Goal: Information Seeking & Learning: Check status

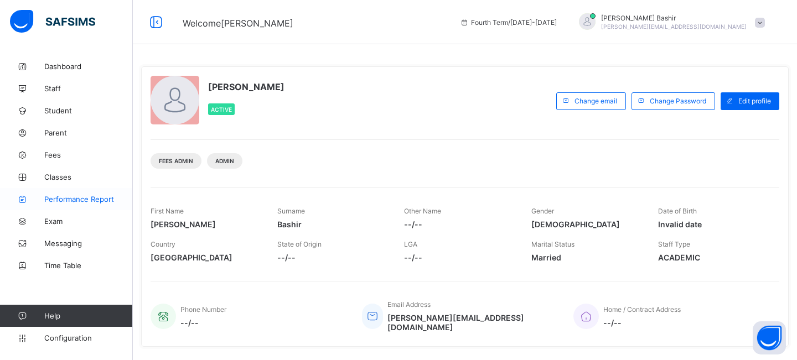
click at [77, 198] on span "Performance Report" at bounding box center [88, 199] width 89 height 9
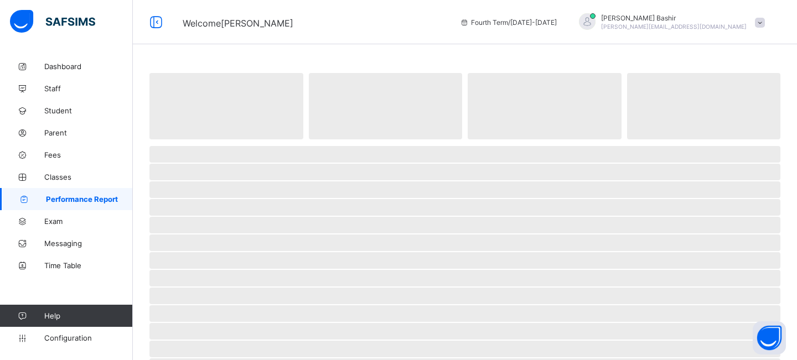
select select "****"
select select "*"
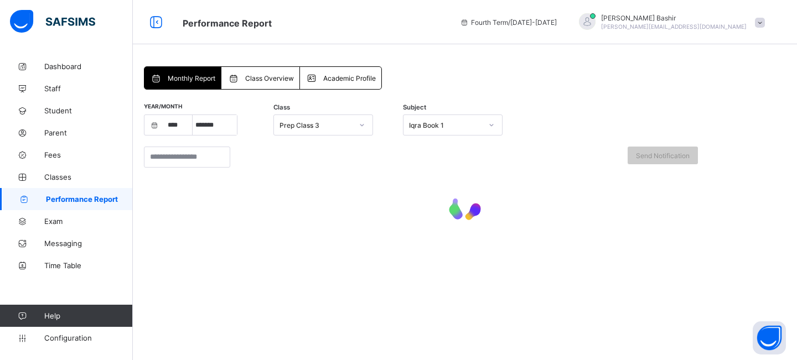
click at [265, 76] on span "Class Overview" at bounding box center [269, 78] width 49 height 8
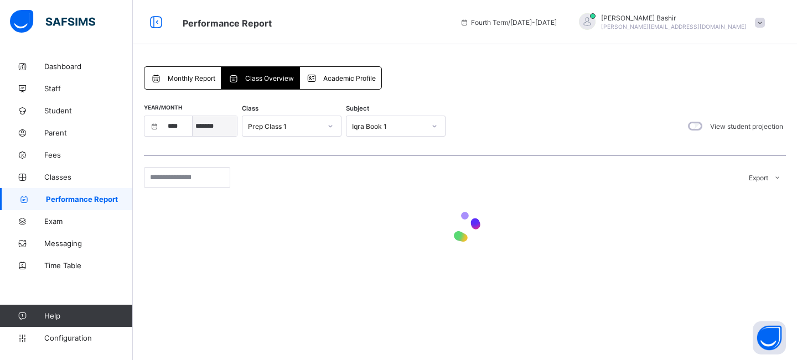
click at [221, 127] on select "***** ******* ******** ***** ***** *** **** **** ****** ********* ******* *****…" at bounding box center [215, 126] width 44 height 20
select select "*"
click at [179, 131] on select "**** **** **** **** **** **** **** **** **** **** **** **** **** **** **** ****…" at bounding box center [179, 126] width 28 height 20
select select "****"
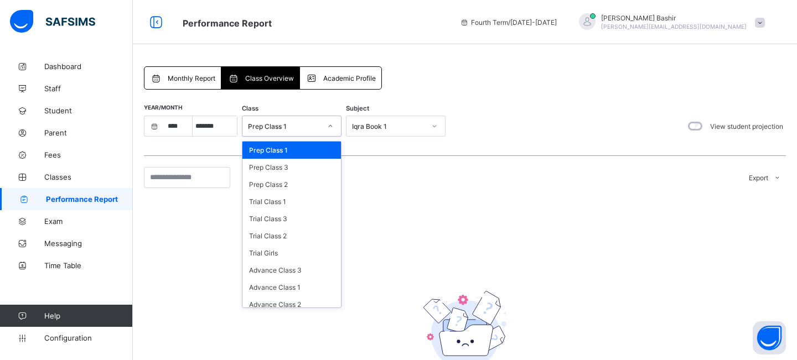
click at [283, 128] on div "Prep Class 1" at bounding box center [284, 126] width 73 height 8
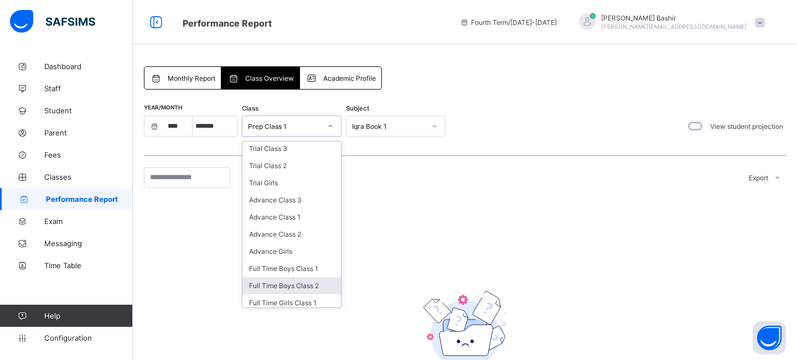
click at [280, 282] on div "Full Time Boys Class 2" at bounding box center [292, 285] width 99 height 17
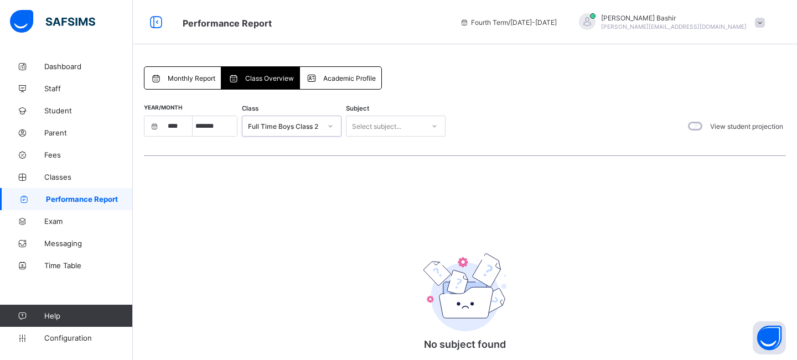
click at [408, 128] on div "Select subject..." at bounding box center [386, 126] width 78 height 16
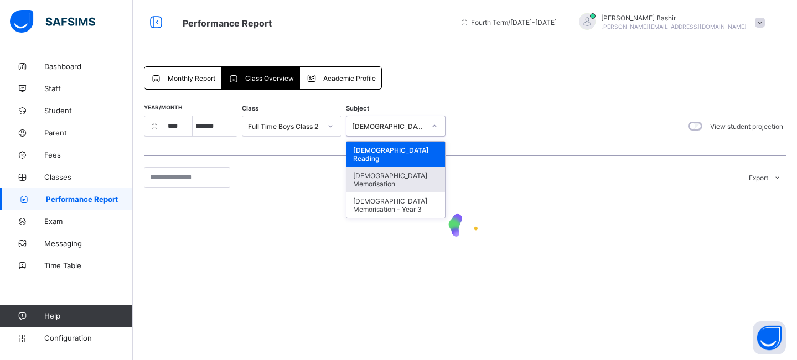
click at [410, 172] on div "[DEMOGRAPHIC_DATA] Memorisation" at bounding box center [396, 179] width 99 height 25
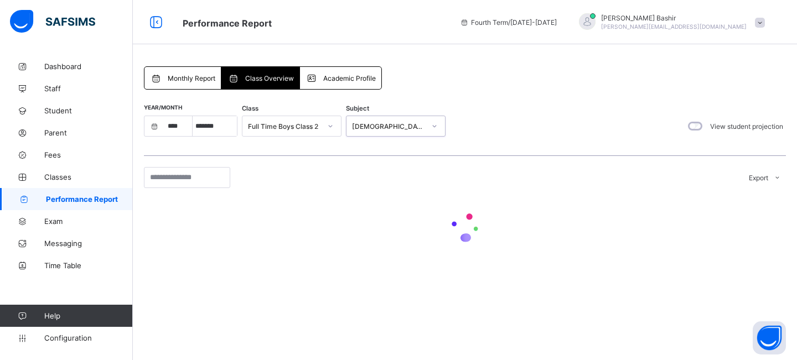
click at [516, 103] on div "Year/Month **** **** **** **** **** **** **** **** **** **** **** **** **** ***…" at bounding box center [465, 185] width 642 height 169
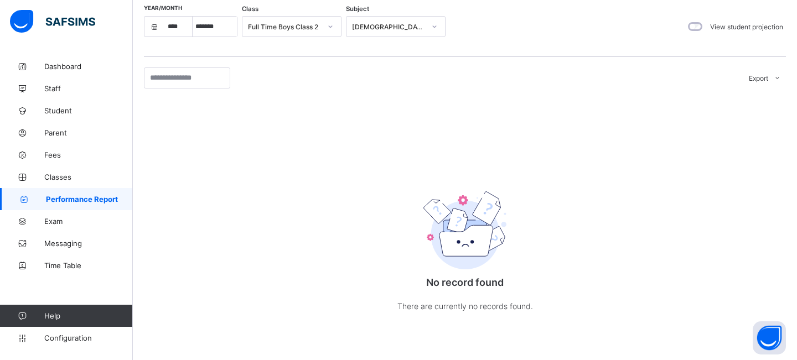
scroll to position [0, 0]
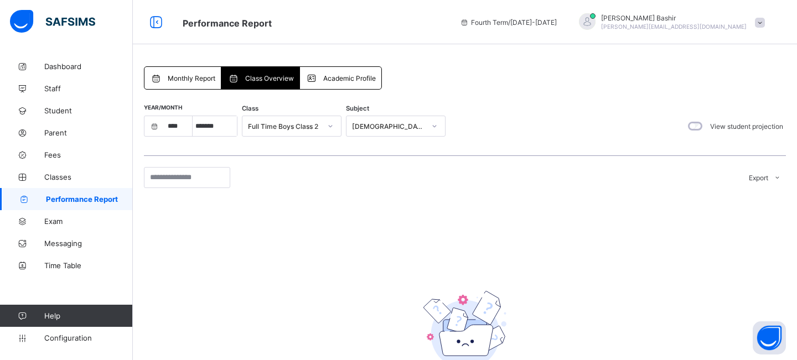
click at [416, 131] on div "[DEMOGRAPHIC_DATA] Memorisation" at bounding box center [386, 126] width 78 height 16
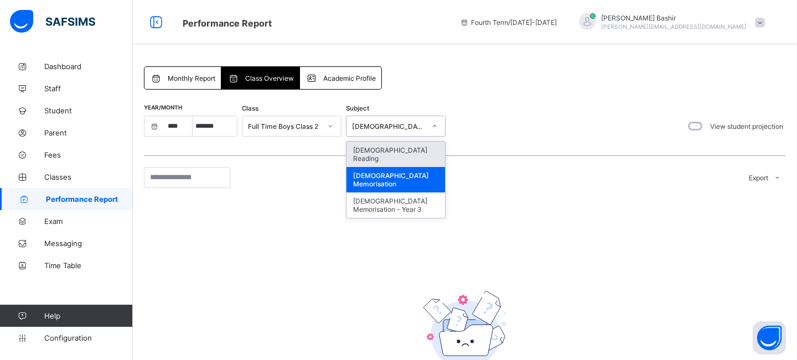
click at [406, 147] on div "[DEMOGRAPHIC_DATA] Reading" at bounding box center [396, 154] width 99 height 25
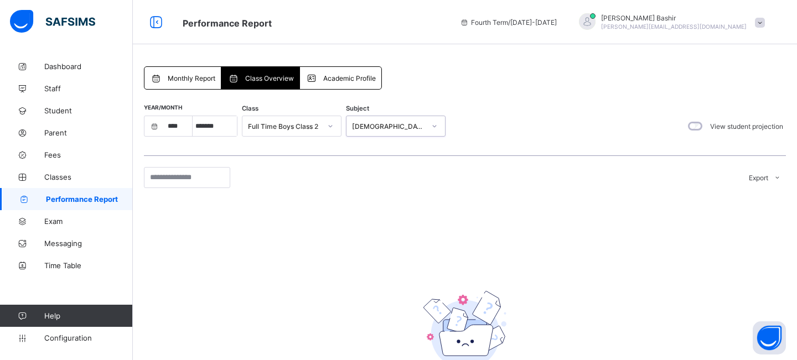
click at [434, 126] on icon at bounding box center [434, 126] width 7 height 11
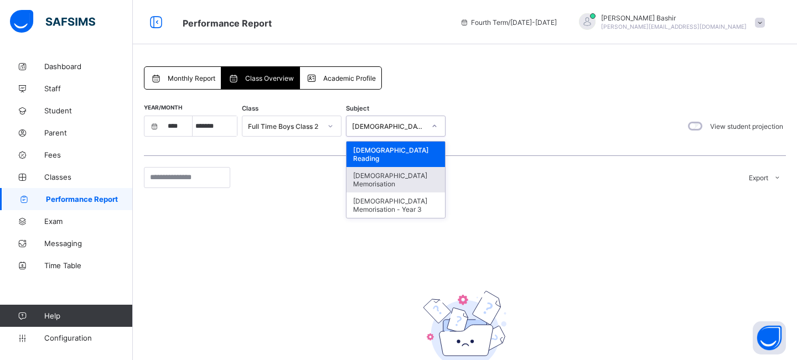
click at [395, 169] on div "[DEMOGRAPHIC_DATA] Memorisation" at bounding box center [396, 179] width 99 height 25
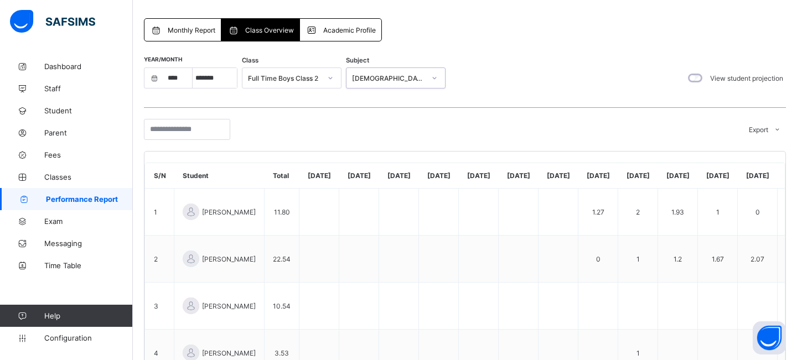
scroll to position [50, 0]
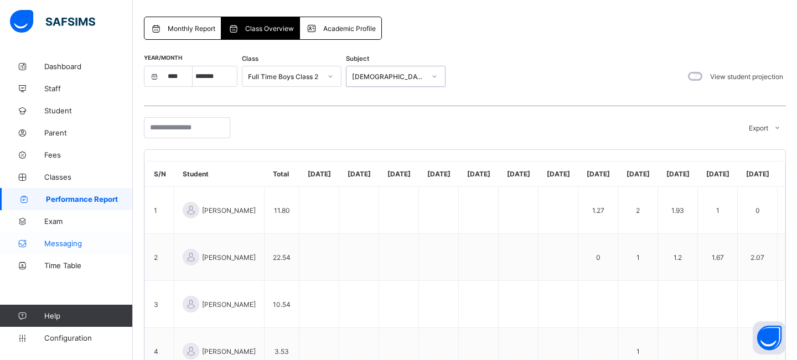
click at [55, 244] on span "Messaging" at bounding box center [88, 243] width 89 height 9
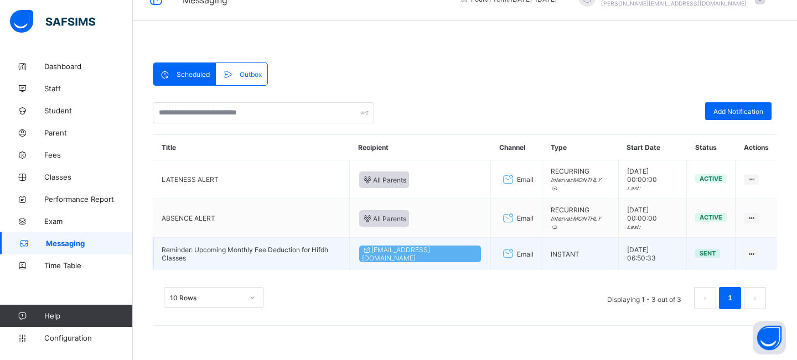
scroll to position [27, 0]
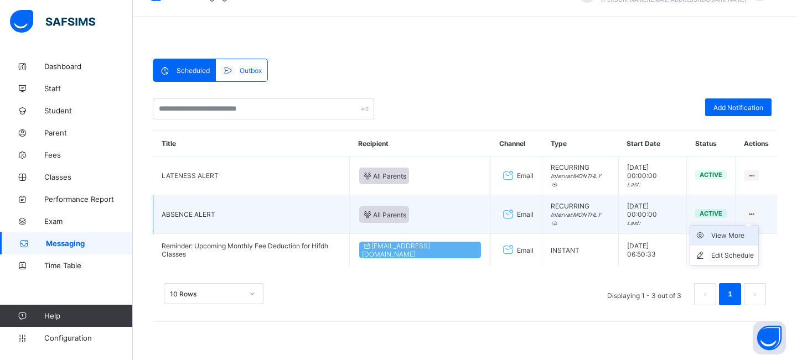
click at [726, 236] on div "View More" at bounding box center [732, 235] width 43 height 11
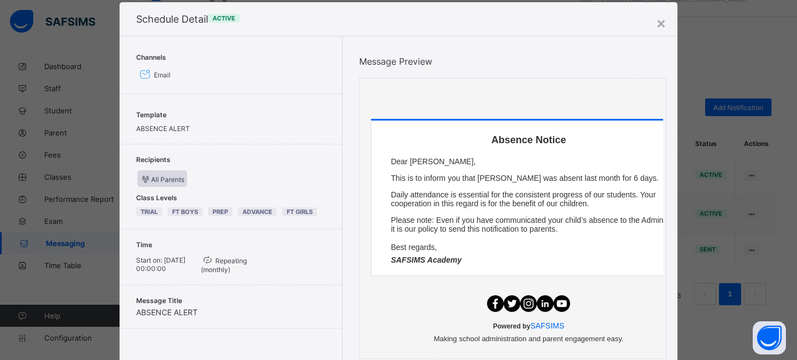
scroll to position [0, 0]
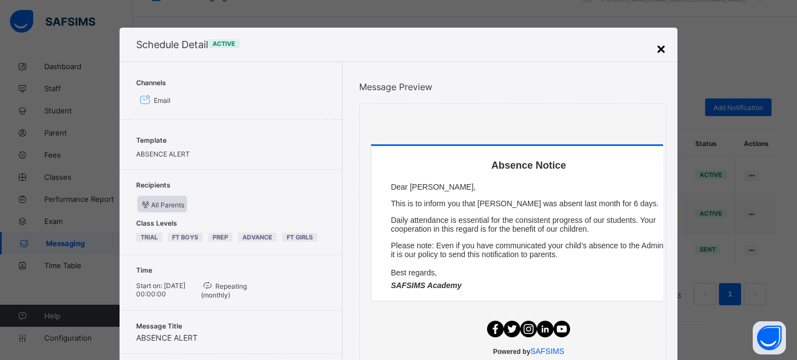
click at [657, 48] on div "×" at bounding box center [661, 48] width 11 height 19
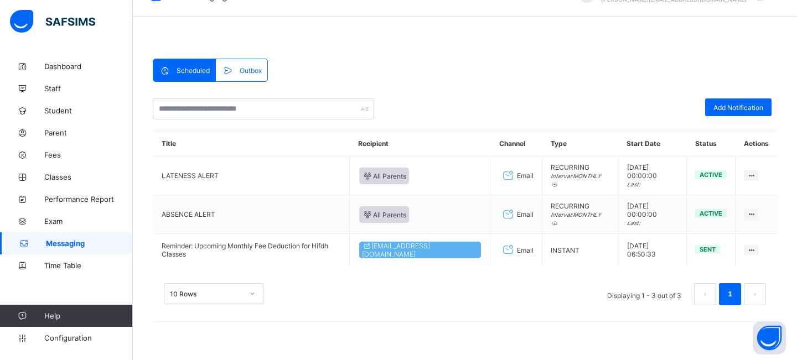
click at [240, 70] on span "Outbox" at bounding box center [251, 70] width 22 height 8
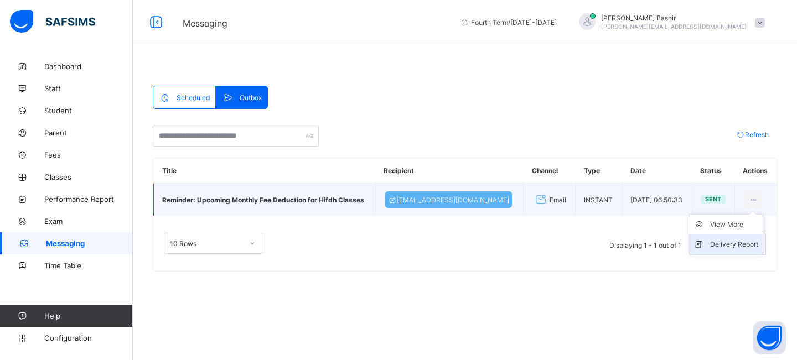
click at [719, 250] on div "Delivery Report" at bounding box center [734, 244] width 48 height 11
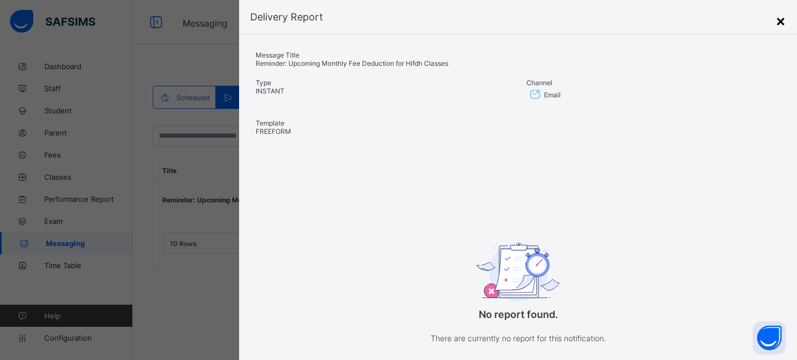
click at [777, 24] on div "×" at bounding box center [781, 20] width 11 height 19
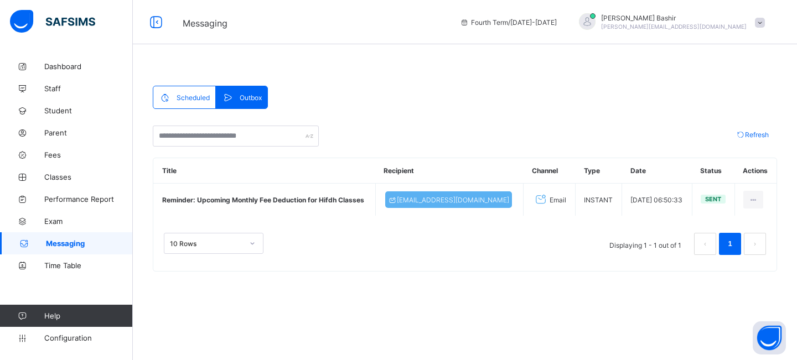
click at [180, 96] on span "Scheduled" at bounding box center [193, 98] width 33 height 8
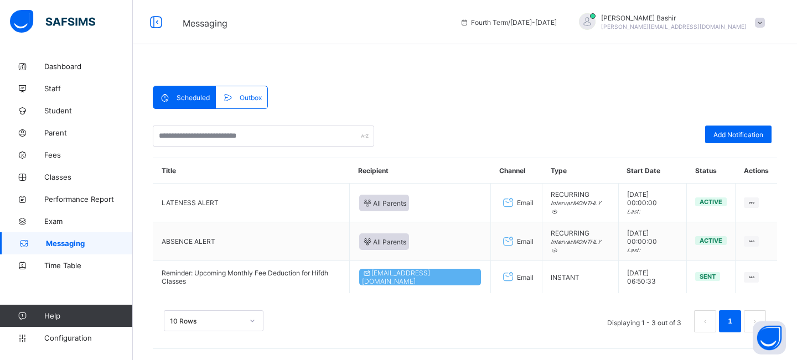
click at [66, 248] on link "Messaging" at bounding box center [66, 244] width 133 height 22
click at [87, 202] on span "Performance Report" at bounding box center [88, 199] width 89 height 9
select select "****"
select select "*"
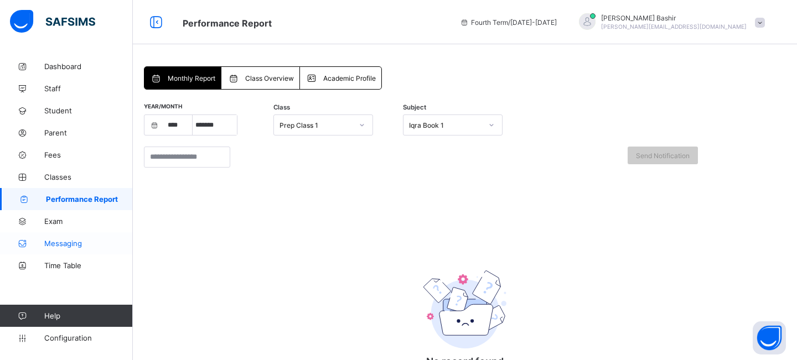
click at [64, 243] on span "Messaging" at bounding box center [88, 243] width 89 height 9
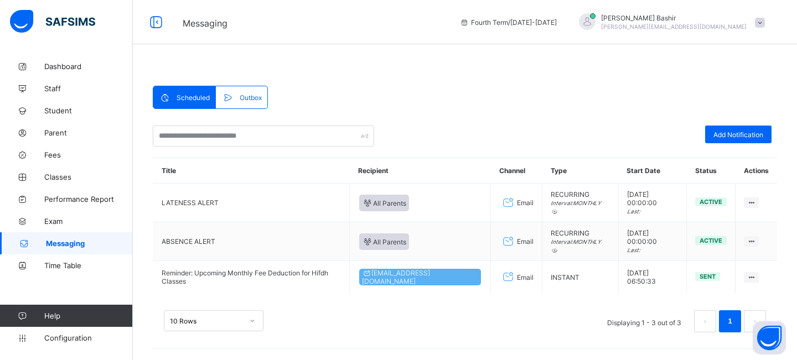
click at [238, 91] on div "Outbox" at bounding box center [241, 97] width 51 height 22
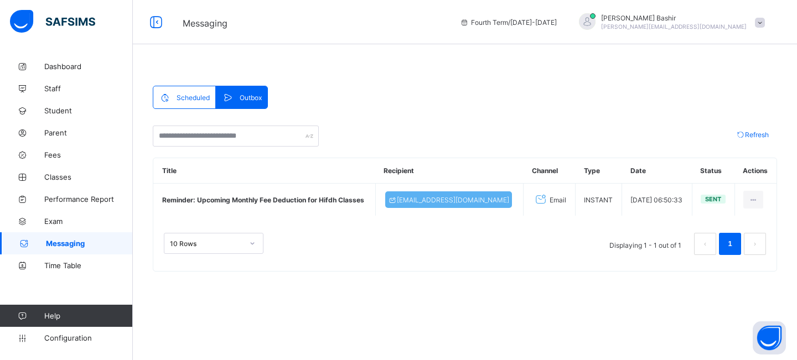
click at [183, 101] on div "Scheduled" at bounding box center [184, 97] width 63 height 22
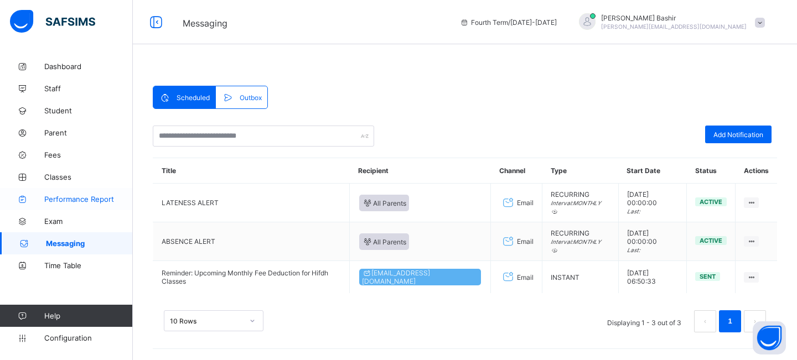
click at [84, 198] on span "Performance Report" at bounding box center [88, 199] width 89 height 9
select select "****"
select select "*"
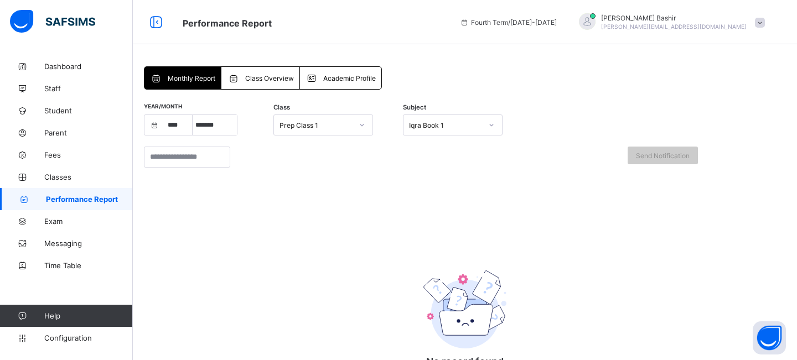
click at [486, 74] on div "Monthly Report Class Overview Academic Profile Monthly Report More Options Year…" at bounding box center [465, 247] width 642 height 362
click at [443, 24] on span "Performance Report" at bounding box center [313, 22] width 261 height 14
click at [54, 219] on span "Exam" at bounding box center [88, 221] width 89 height 9
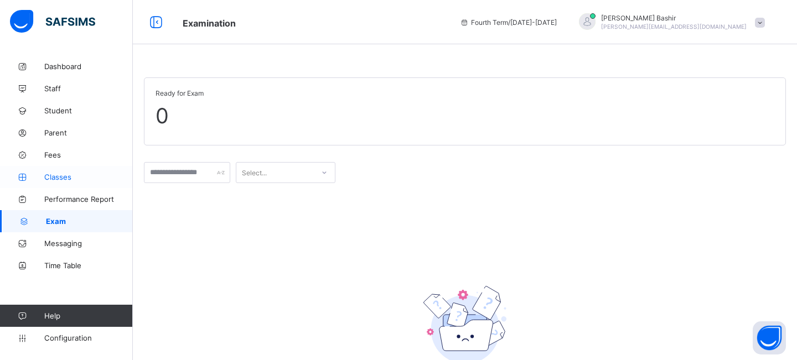
click at [54, 180] on span "Classes" at bounding box center [88, 177] width 89 height 9
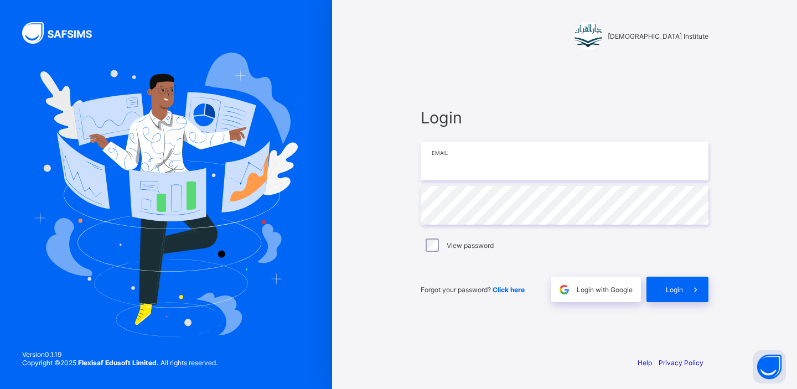
type input "**********"
